Goal: Task Accomplishment & Management: Use online tool/utility

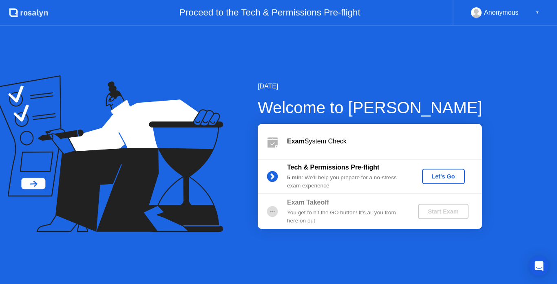
click at [456, 174] on div "Let's Go" at bounding box center [443, 176] width 36 height 7
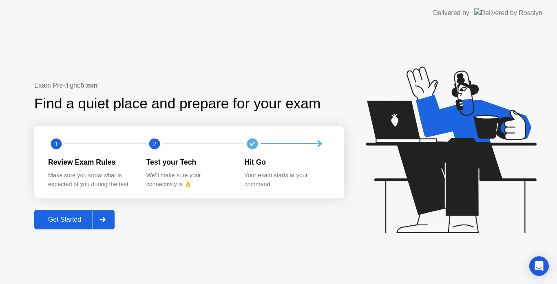
click at [64, 220] on div "Get Started" at bounding box center [65, 219] width 56 height 7
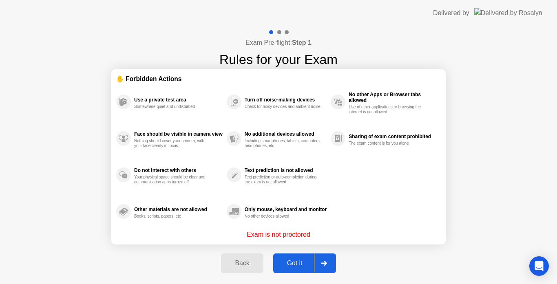
click at [297, 260] on div "Got it" at bounding box center [295, 263] width 38 height 7
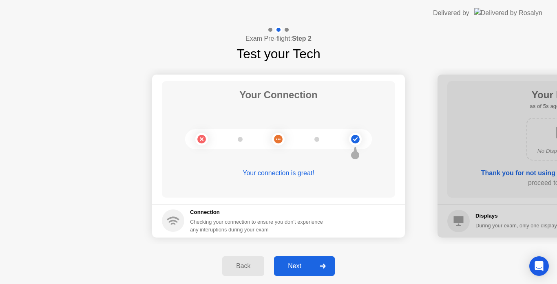
click at [303, 267] on div "Next" at bounding box center [294, 265] width 36 height 7
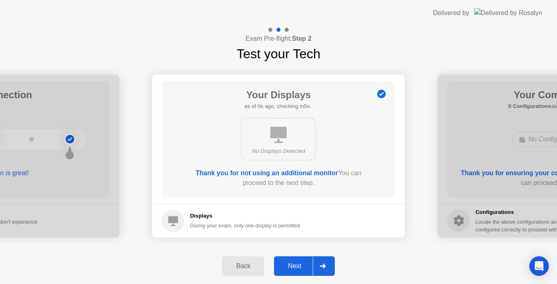
click at [302, 267] on div "Next" at bounding box center [294, 265] width 36 height 7
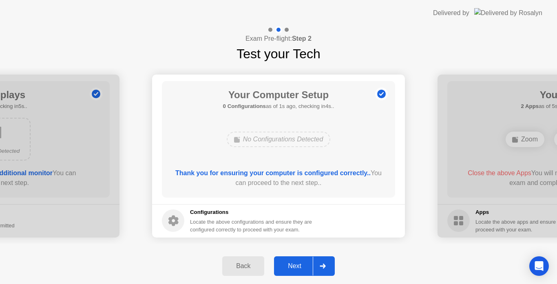
click at [295, 262] on div "Next" at bounding box center [294, 265] width 36 height 7
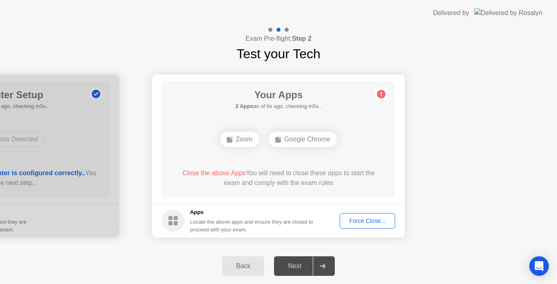
click at [367, 222] on div "Force Close..." at bounding box center [367, 221] width 50 height 7
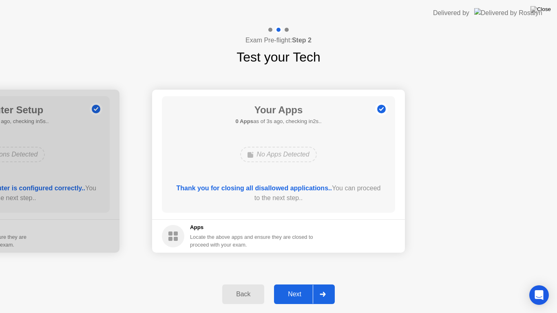
click at [289, 284] on div "Next" at bounding box center [294, 294] width 36 height 7
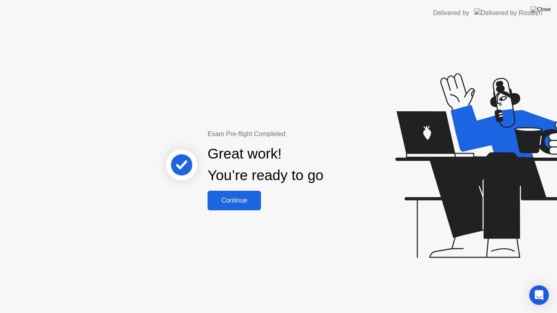
click at [247, 201] on div "Continue" at bounding box center [234, 200] width 49 height 7
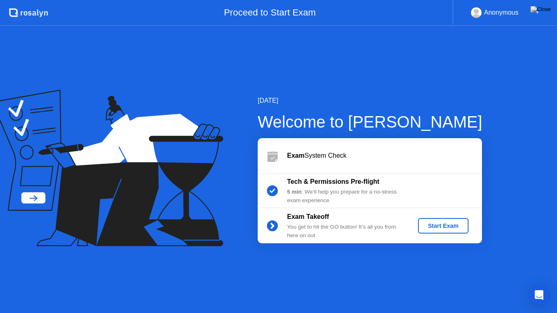
click at [352, 177] on div "Tech & Permissions Pre-flight" at bounding box center [345, 182] width 117 height 10
click at [338, 191] on div "5 min : We’ll help you prepare for a no-stress exam experience" at bounding box center [345, 196] width 117 height 17
click at [271, 189] on circle at bounding box center [272, 190] width 11 height 11
click at [327, 198] on div "5 min : We’ll help you prepare for a no-stress exam experience" at bounding box center [345, 196] width 117 height 17
click at [303, 150] on div "Exam System Check" at bounding box center [370, 155] width 224 height 35
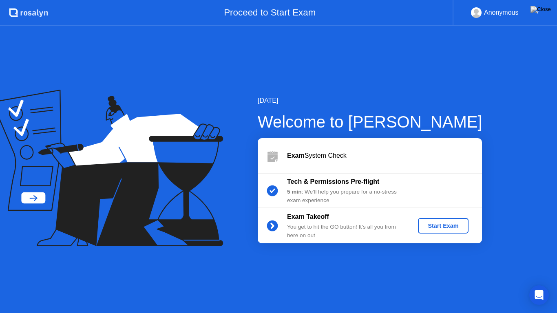
click at [308, 179] on b "Tech & Permissions Pre-flight" at bounding box center [333, 181] width 92 height 7
click at [450, 226] on div "Start Exam" at bounding box center [443, 226] width 44 height 7
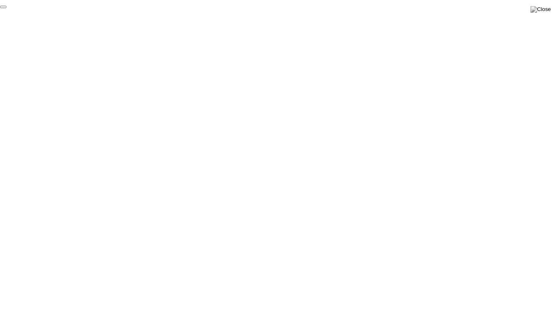
click div "End Proctoring Session"
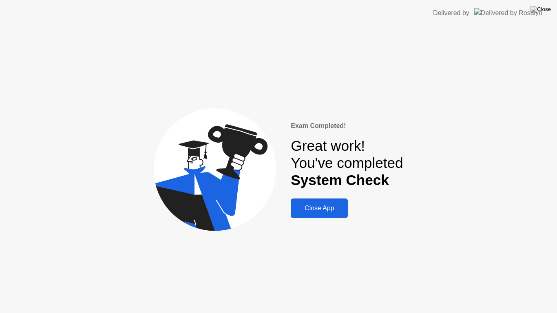
click at [320, 212] on div "Close App" at bounding box center [319, 208] width 52 height 7
